Goal: Task Accomplishment & Management: Manage account settings

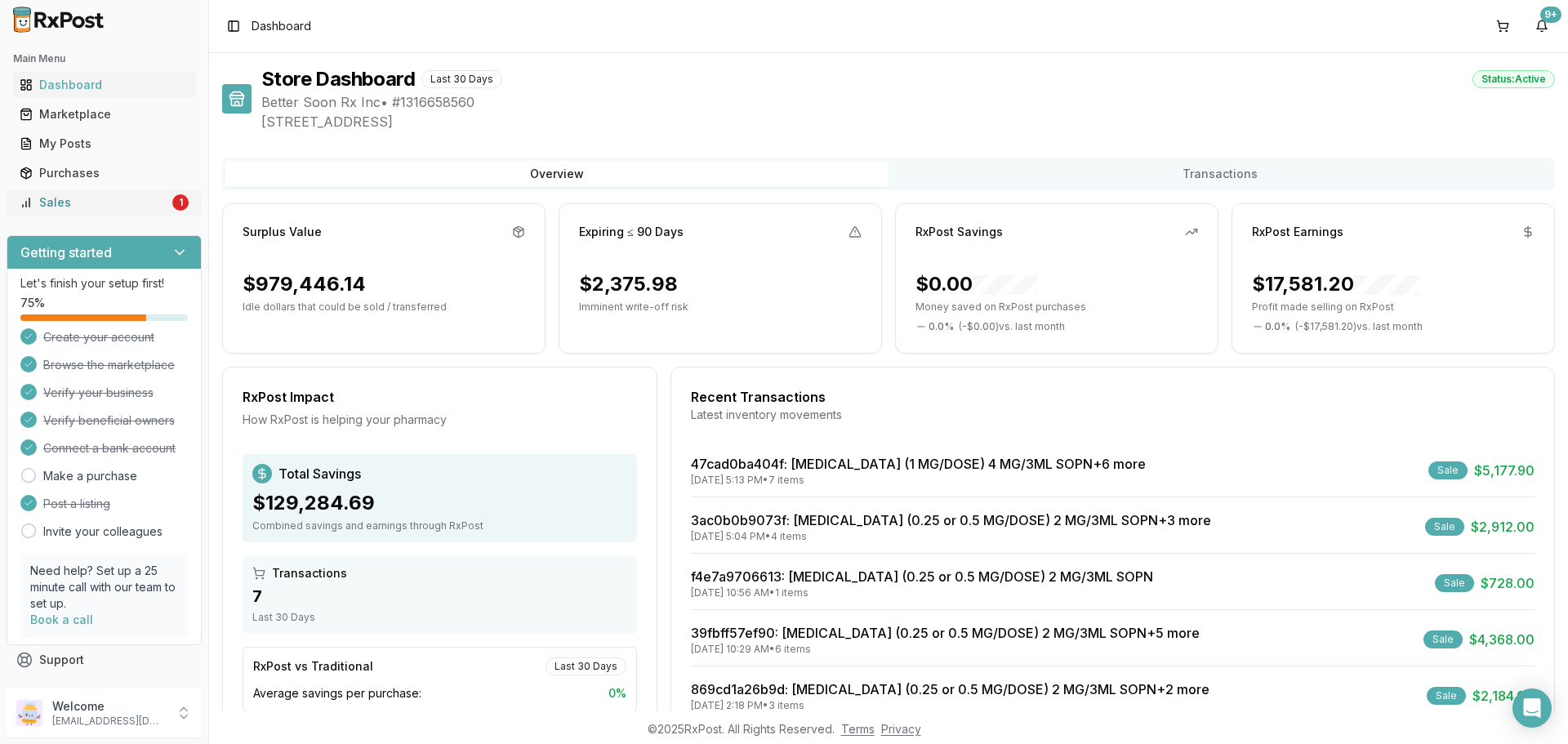
drag, startPoint x: 0, startPoint y: 0, endPoint x: 53, endPoint y: 206, distance: 212.7
click at [53, 206] on div "Sales" at bounding box center [94, 202] width 150 height 17
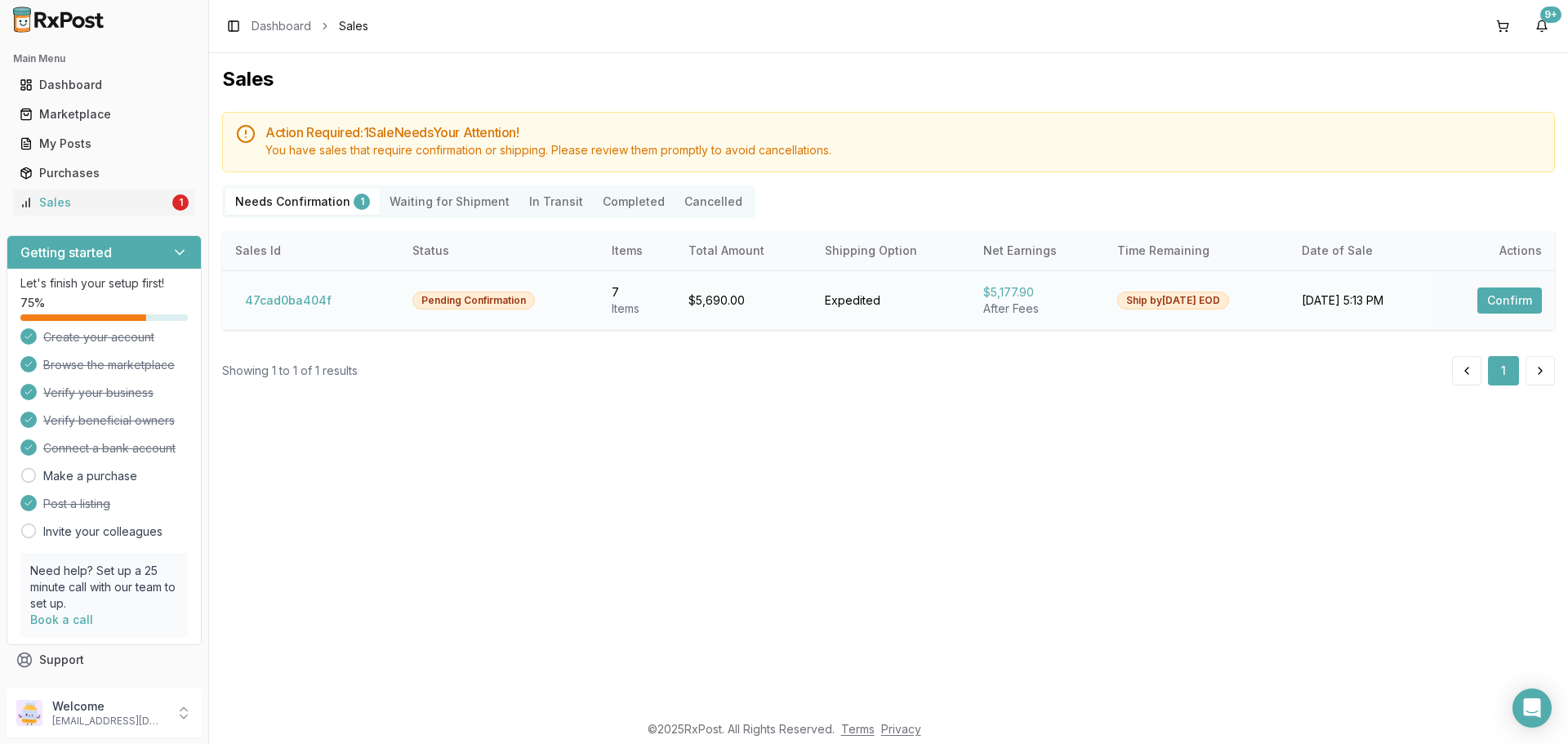
click at [1509, 294] on button "Confirm" at bounding box center [1510, 301] width 64 height 26
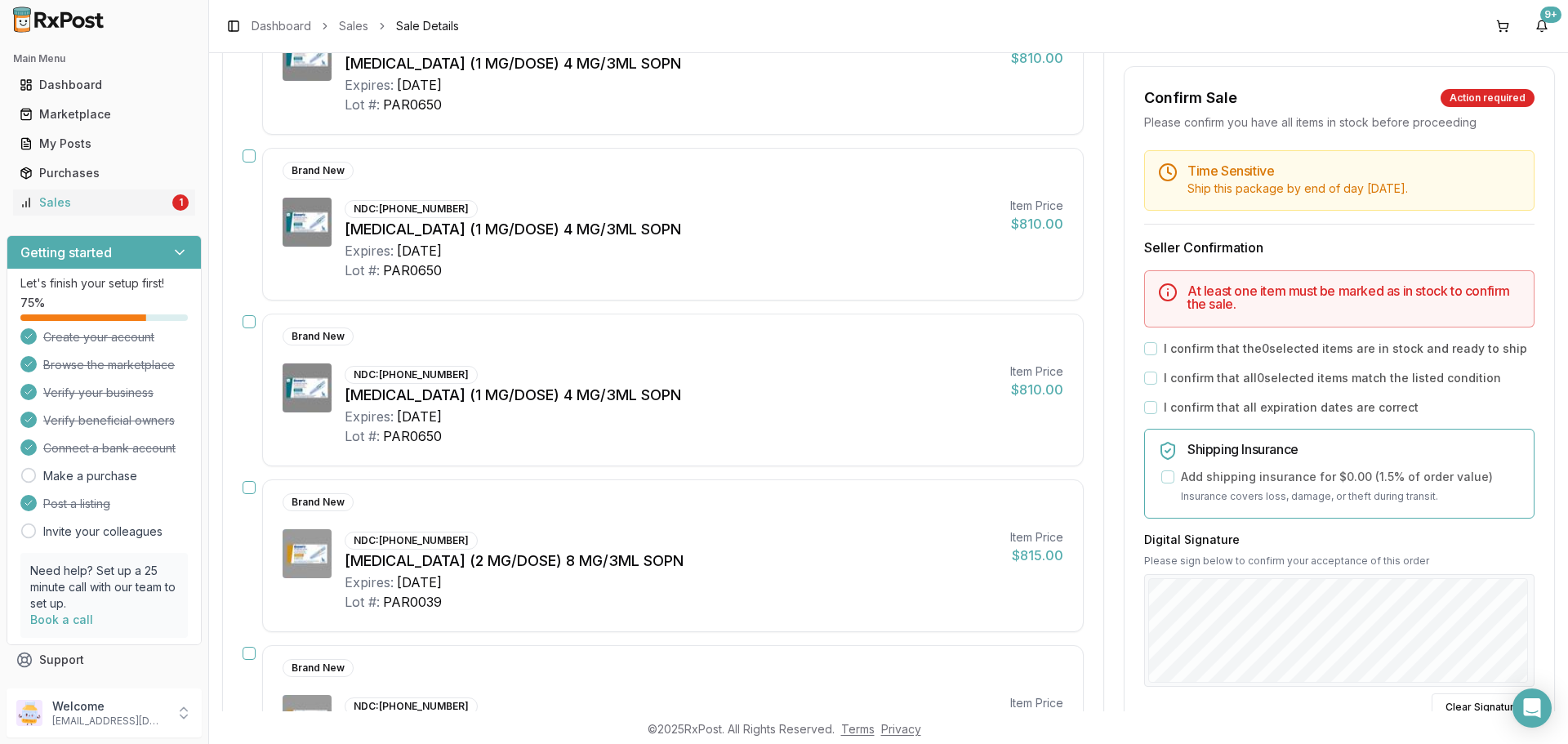
scroll to position [82, 0]
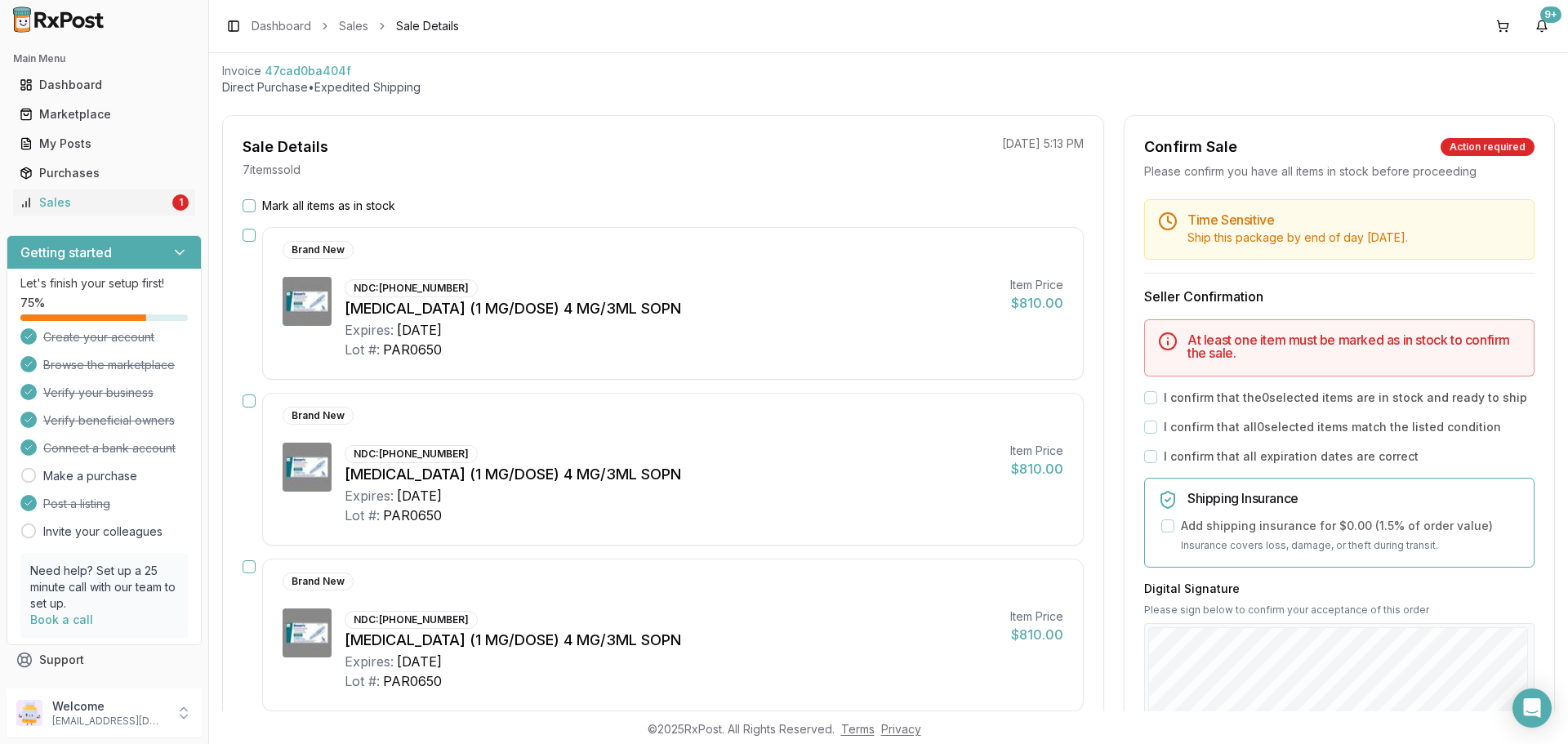
click at [254, 203] on button "Mark all items as in stock" at bounding box center [248, 206] width 13 height 13
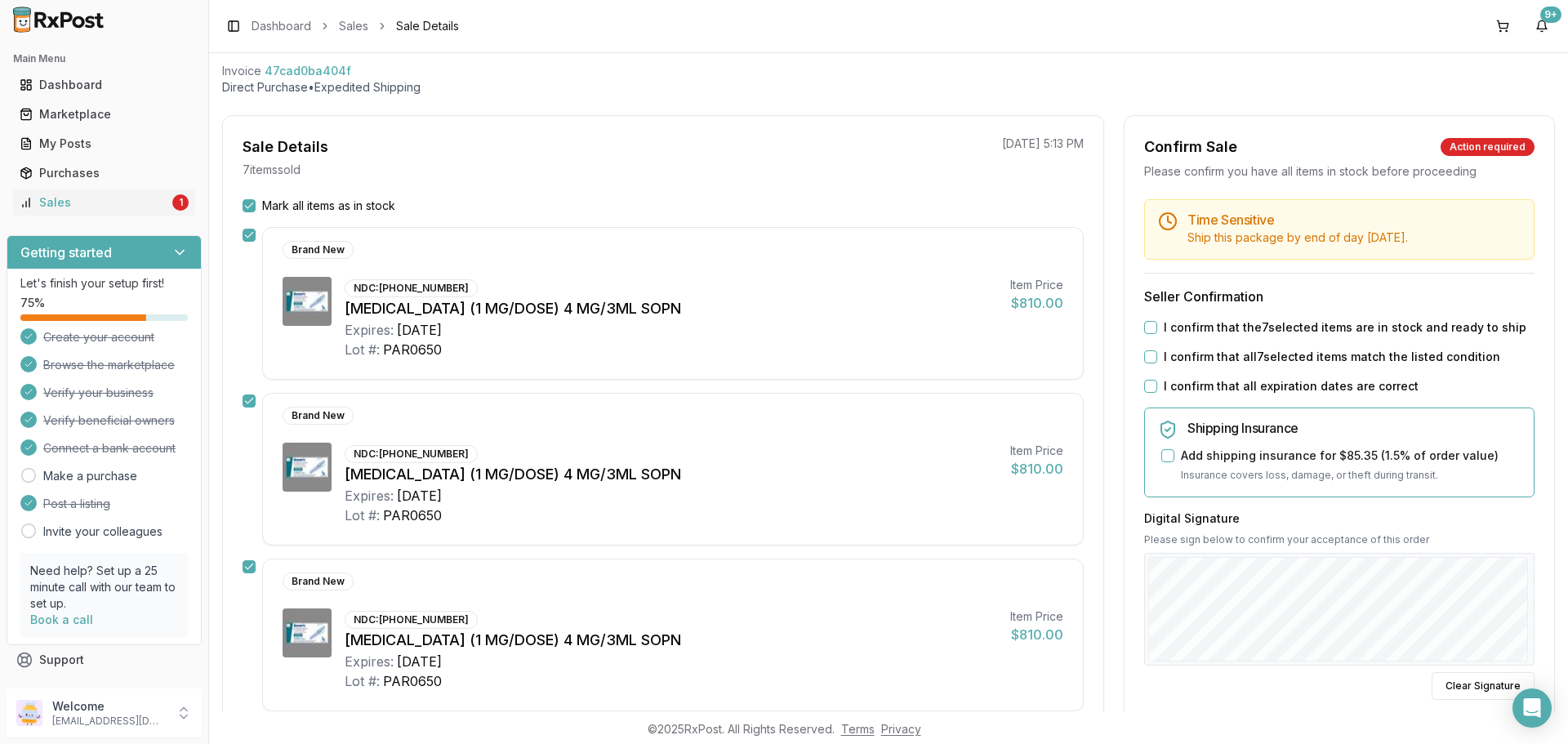
click at [1144, 328] on button "I confirm that the 7 selected items are in stock and ready to ship" at bounding box center [1150, 327] width 13 height 13
drag, startPoint x: 1146, startPoint y: 359, endPoint x: 1153, endPoint y: 395, distance: 36.7
click at [1146, 360] on button "I confirm that all 7 selected items match the listed condition" at bounding box center [1150, 356] width 13 height 13
click at [1146, 389] on button "I confirm that all expiration dates are correct" at bounding box center [1150, 386] width 13 height 13
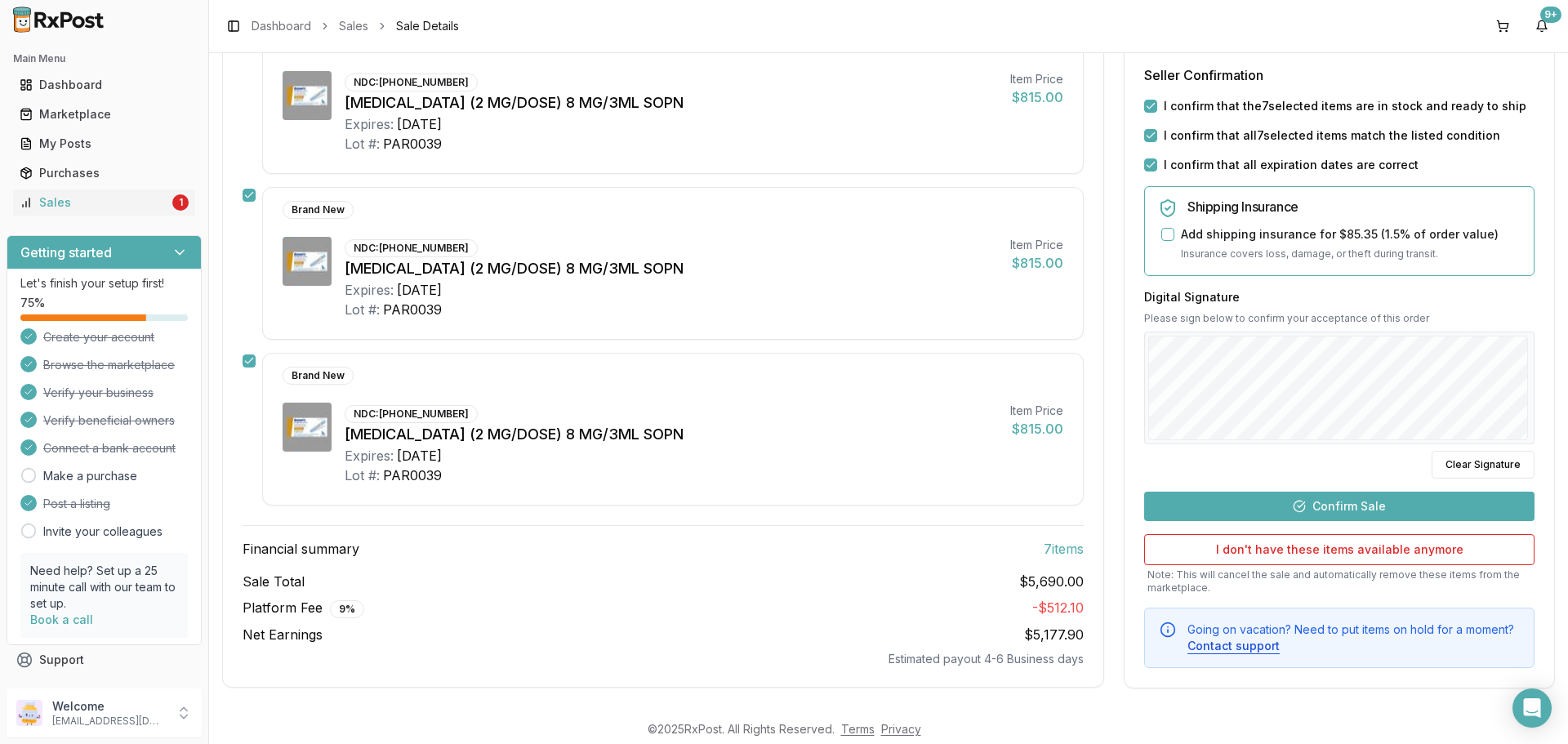
scroll to position [953, 0]
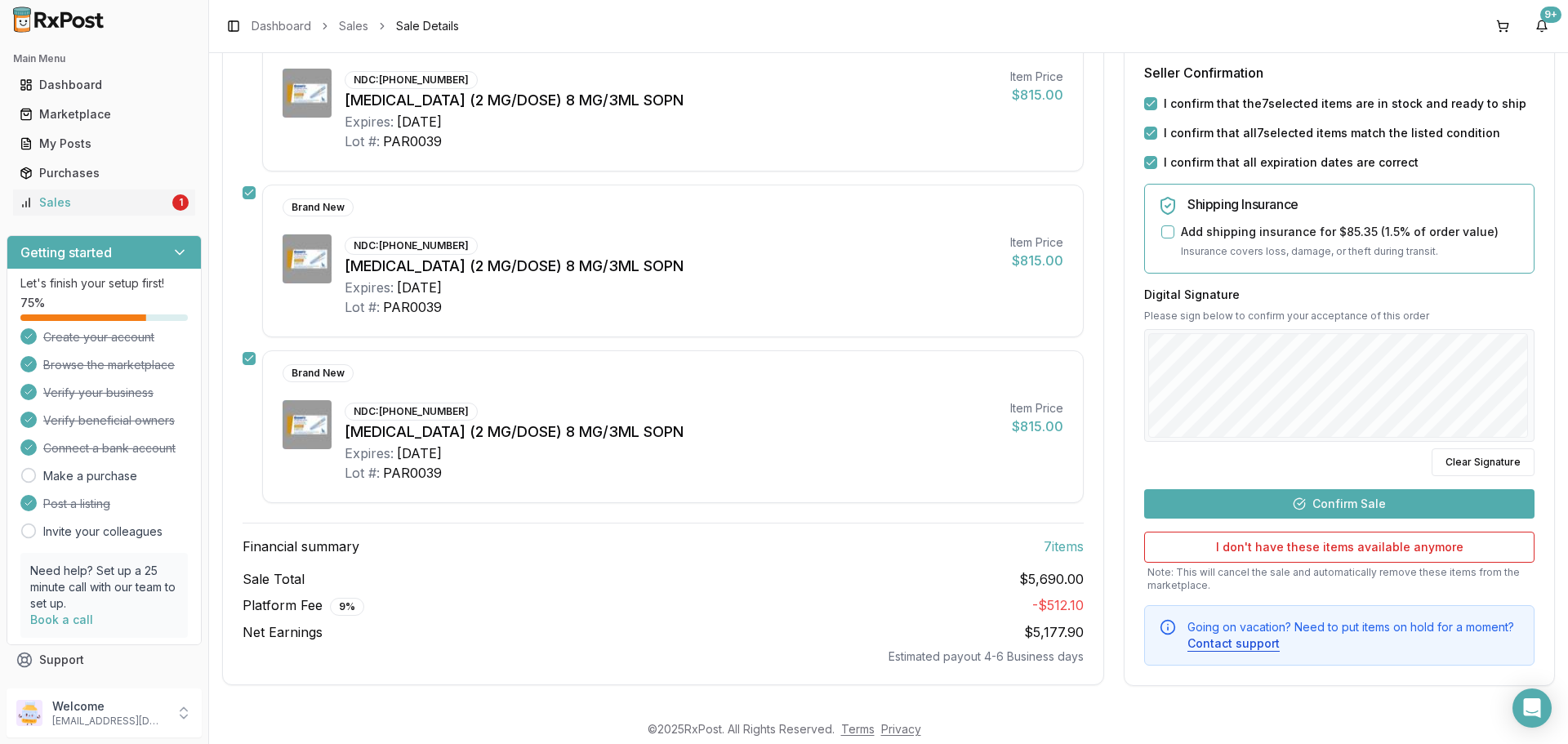
click at [1283, 500] on button "Confirm Sale" at bounding box center [1339, 504] width 390 height 30
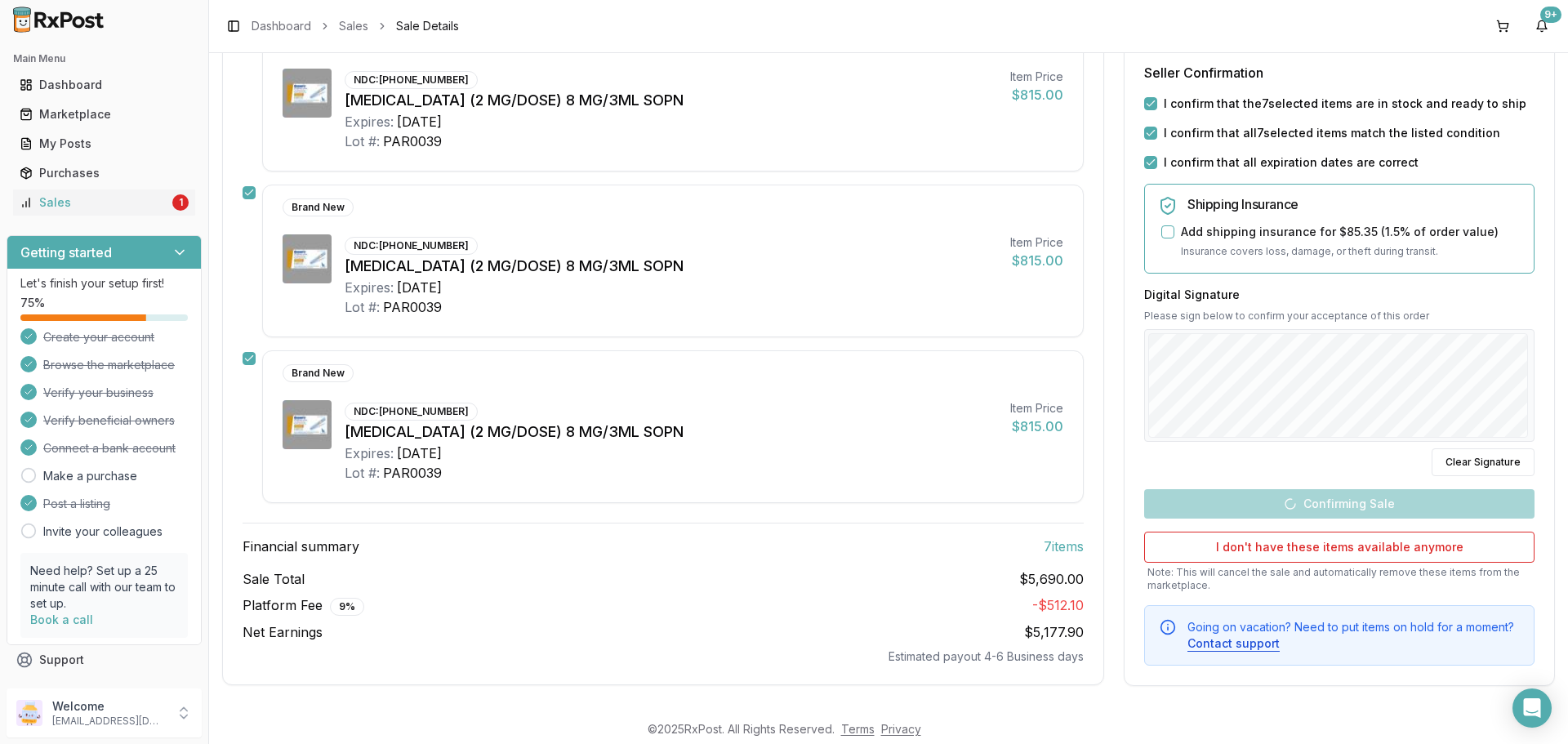
scroll to position [923, 0]
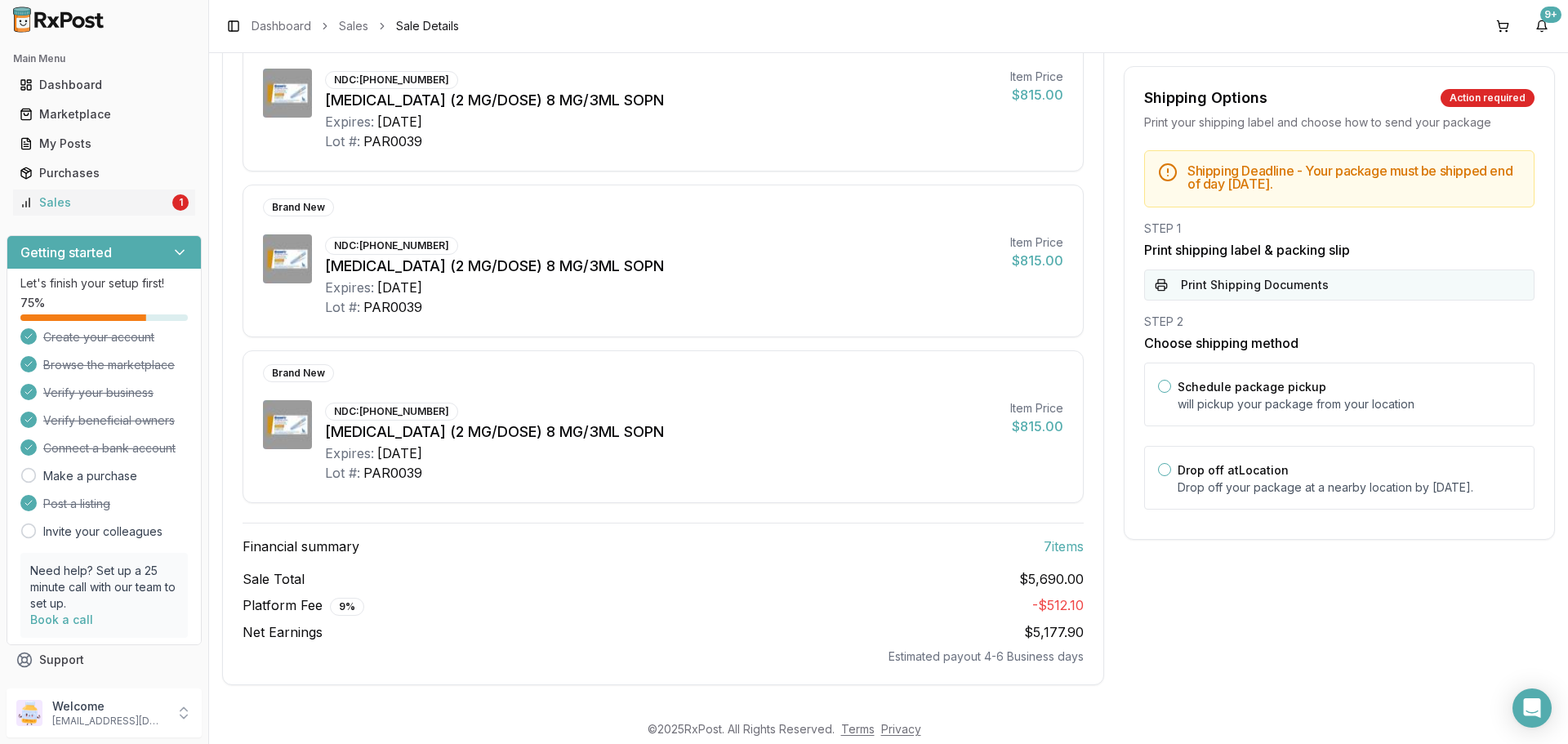
click at [1279, 275] on button "Print Shipping Documents" at bounding box center [1339, 285] width 390 height 31
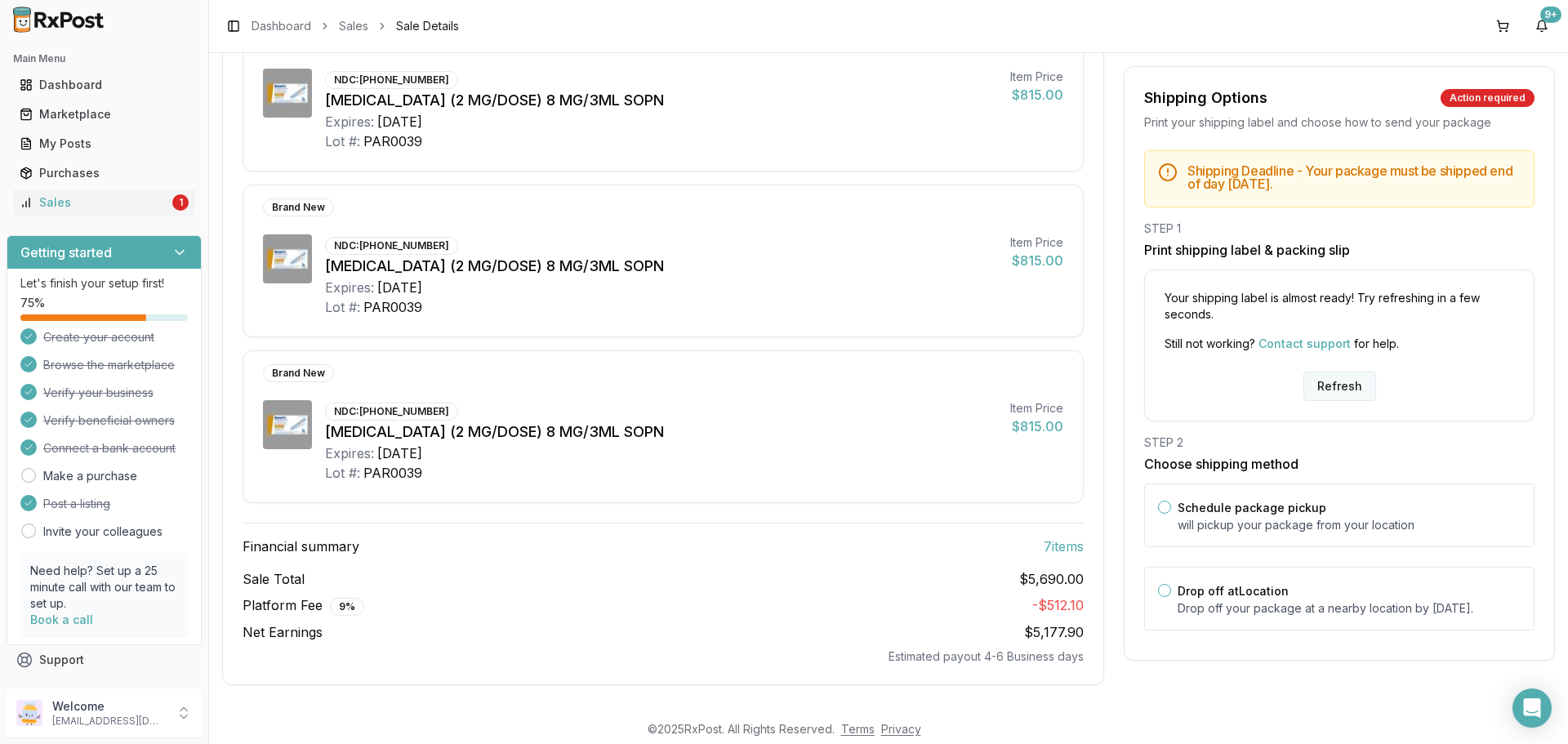
click at [1333, 387] on button "Refresh" at bounding box center [1339, 386] width 72 height 30
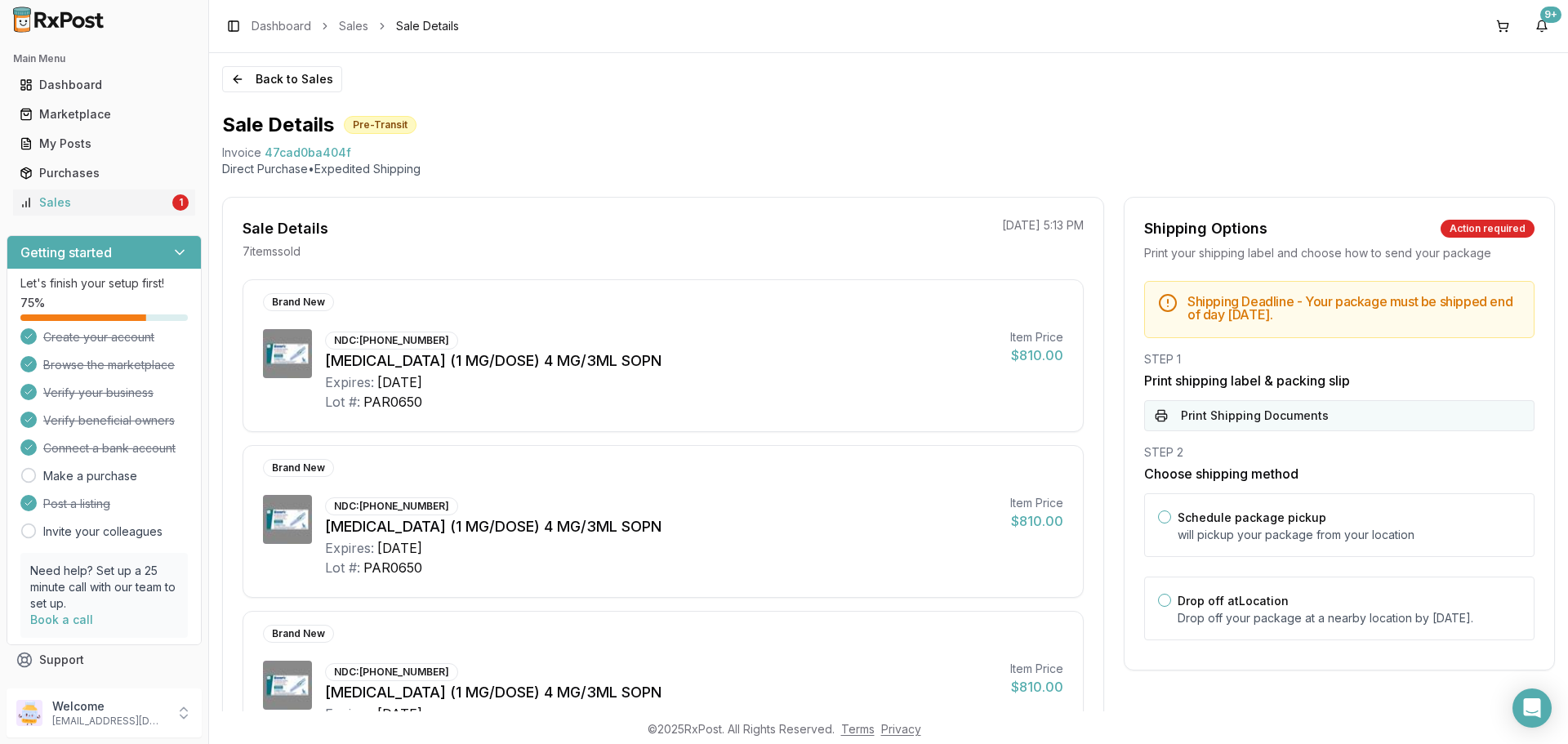
click at [1299, 416] on button "Print Shipping Documents" at bounding box center [1339, 416] width 390 height 31
drag, startPoint x: 125, startPoint y: 221, endPoint x: 122, endPoint y: 213, distance: 8.5
click at [122, 215] on div "Main Menu Dashboard Marketplace My Posts Purchases Sales 1" at bounding box center [104, 131] width 208 height 183
click at [120, 210] on div "Sales" at bounding box center [94, 202] width 150 height 17
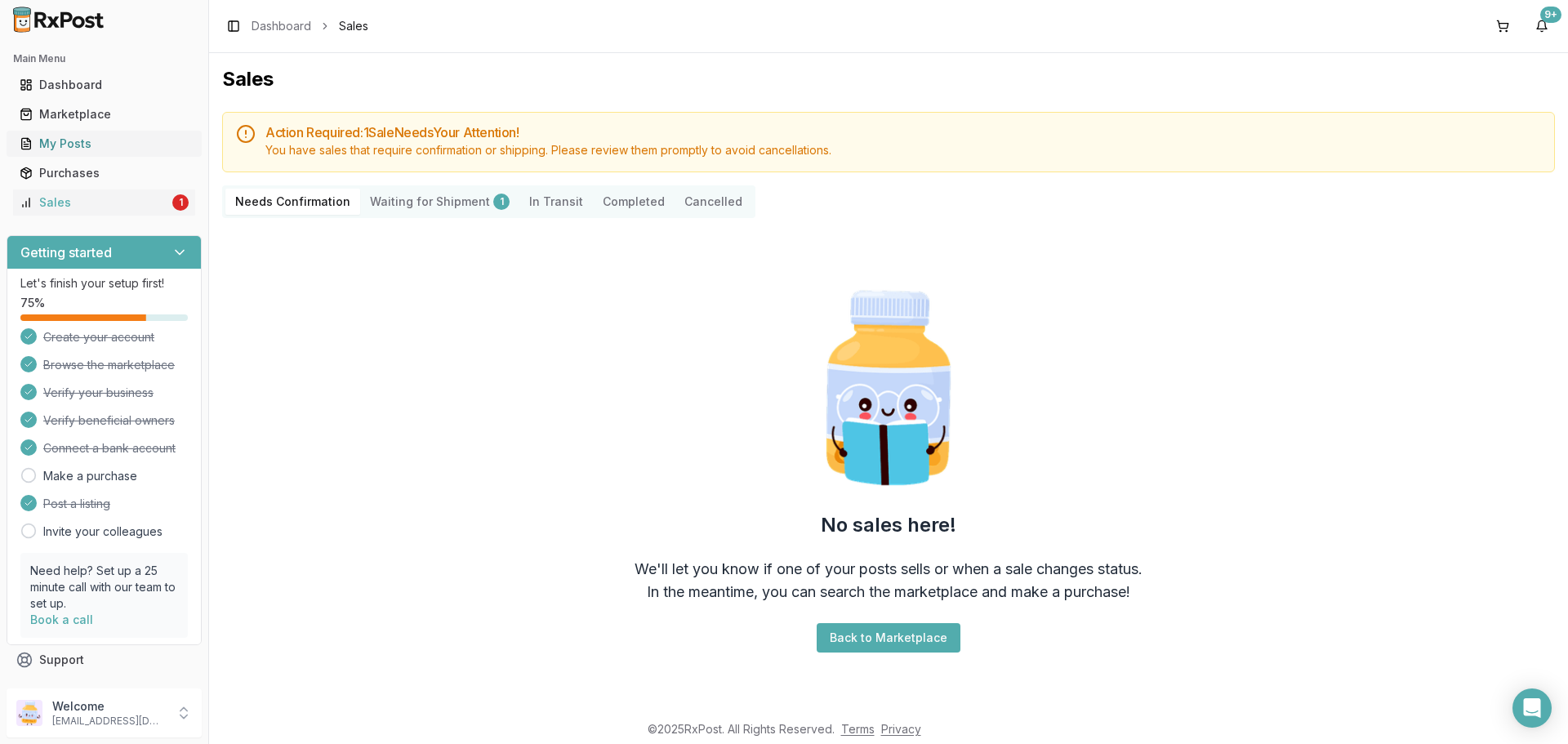
click at [88, 135] on link "My Posts" at bounding box center [104, 144] width 182 height 30
